Goal: Task Accomplishment & Management: Use online tool/utility

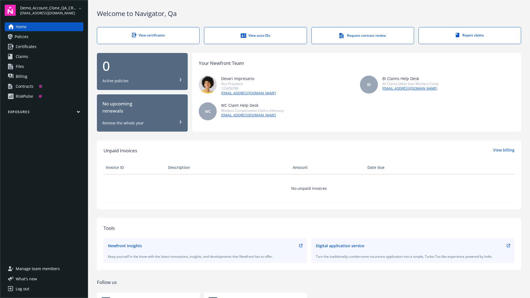
click at [52, 10] on span "Demo_Account_Clone_QA_CR_Tests_Prospect" at bounding box center [48, 8] width 57 height 6
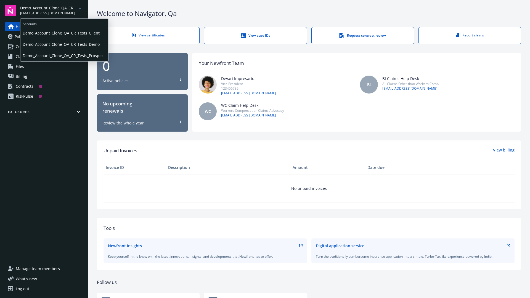
click at [64, 33] on span "Demo_Account_Clone_QA_CR_Tests_Client" at bounding box center [64, 32] width 83 height 11
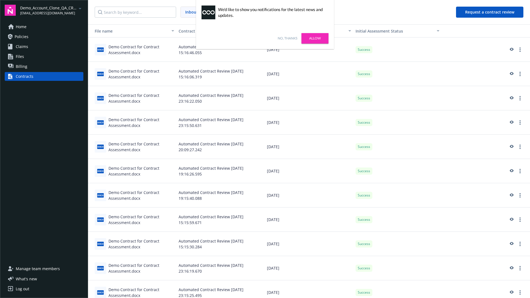
click at [287, 38] on link "No, thanks" at bounding box center [288, 38] width 20 height 5
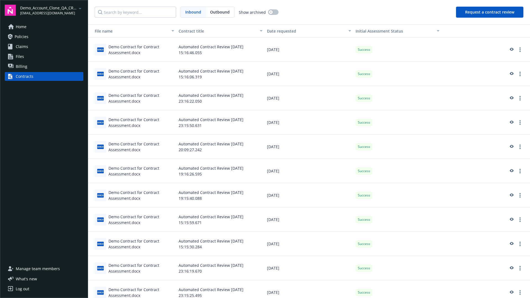
click at [490, 12] on button "Request a contract review" at bounding box center [489, 12] width 67 height 11
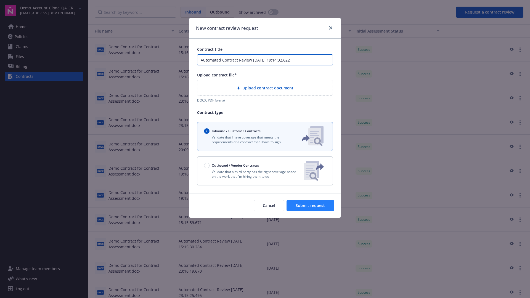
type input "Automated Contract Review [DATE] 19:14:32.622"
click at [265, 171] on p "Validate that a third party has the right coverage based on the work that I'm h…" at bounding box center [252, 174] width 96 height 9
radio input "false"
radio input "true"
click at [311, 208] on span "Submit request" at bounding box center [310, 205] width 29 height 5
